Goal: Task Accomplishment & Management: Manage account settings

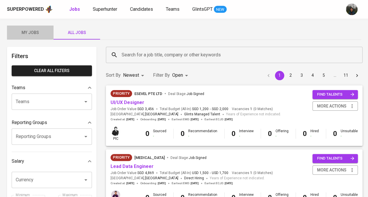
click at [39, 33] on span "My Jobs" at bounding box center [30, 32] width 40 height 7
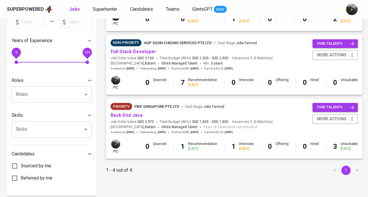
scroll to position [182, 0]
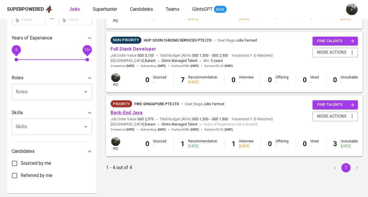
click at [130, 113] on link "Back-End Java" at bounding box center [127, 113] width 32 height 6
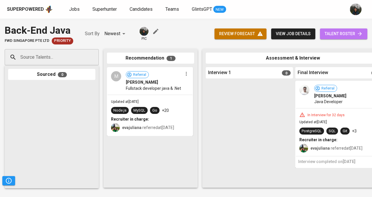
click at [347, 36] on span "talent roster" at bounding box center [344, 33] width 38 height 7
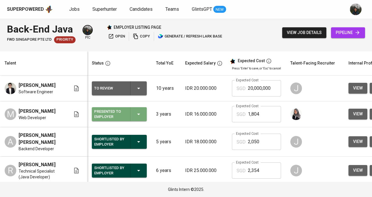
click at [117, 119] on div "Presented to Employer" at bounding box center [109, 114] width 31 height 13
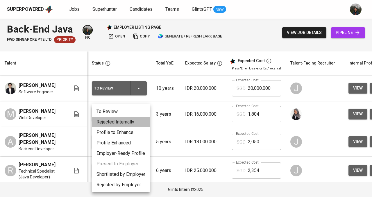
click at [126, 125] on li "Rejected Internally" at bounding box center [121, 122] width 58 height 10
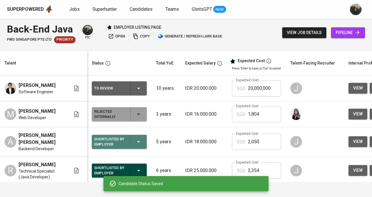
click at [128, 141] on div "Shortlisted by Employer" at bounding box center [119, 142] width 50 height 14
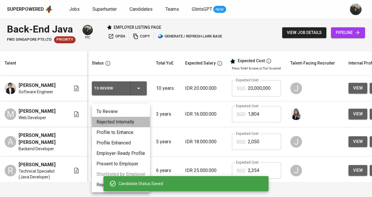
click at [130, 120] on li "Rejected Internally" at bounding box center [121, 122] width 58 height 10
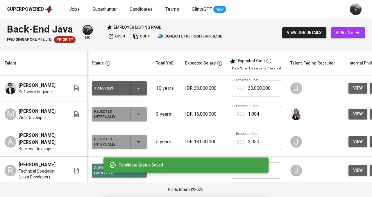
click at [98, 170] on div "Shortlisted by Employer" at bounding box center [109, 170] width 31 height 13
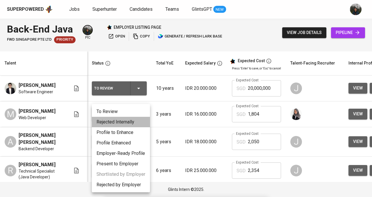
click at [116, 123] on li "Rejected Internally" at bounding box center [121, 122] width 58 height 10
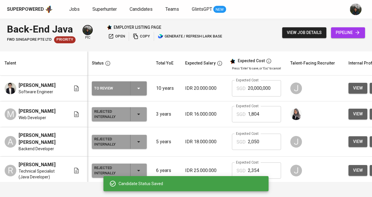
click at [126, 84] on div "To Review" at bounding box center [119, 88] width 50 height 14
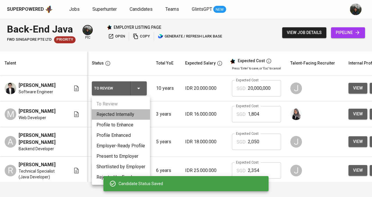
click at [117, 116] on li "Rejected Internally" at bounding box center [121, 114] width 58 height 10
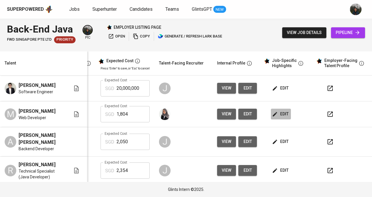
click at [272, 114] on icon "button" at bounding box center [275, 114] width 6 height 6
